Goal: Find specific page/section

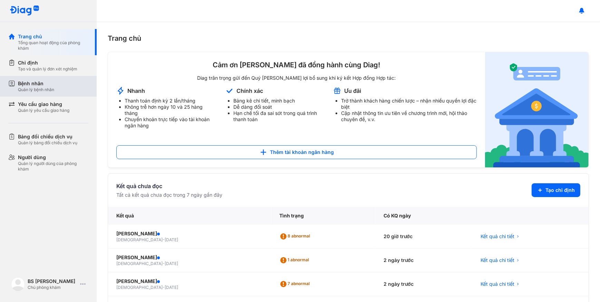
click at [24, 82] on div "Bệnh nhân" at bounding box center [36, 83] width 36 height 7
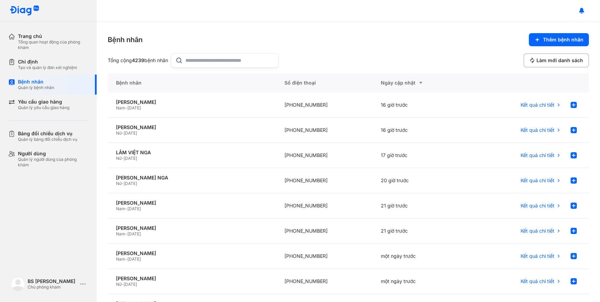
click at [202, 61] on input "text" at bounding box center [230, 60] width 88 height 14
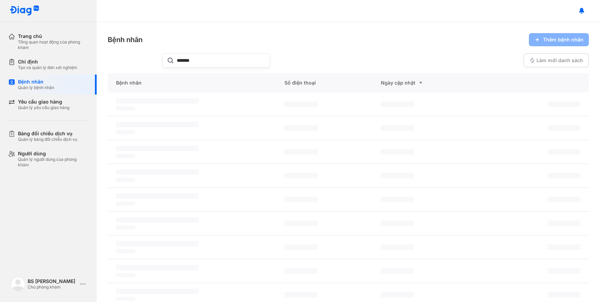
type input "*******"
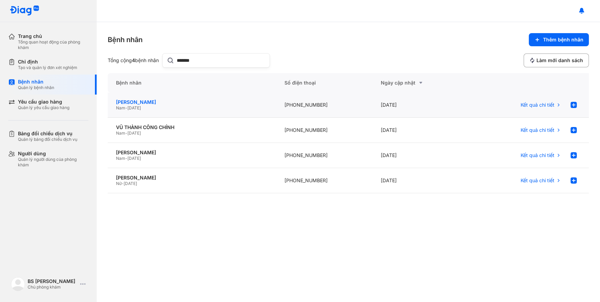
click at [173, 104] on div "[PERSON_NAME]" at bounding box center [192, 102] width 152 height 6
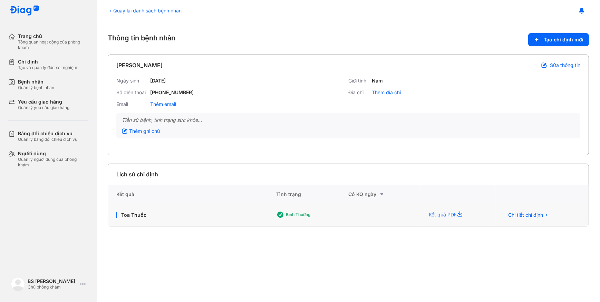
click at [227, 210] on div "Toa Thuốc" at bounding box center [192, 215] width 168 height 22
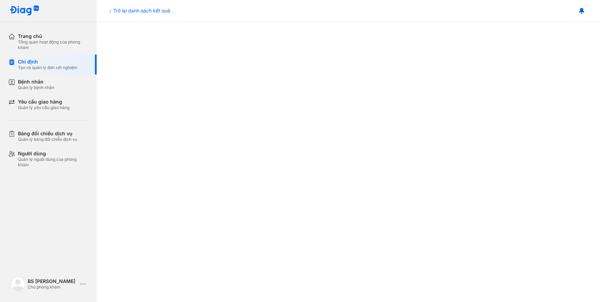
scroll to position [125, 0]
